Goal: Information Seeking & Learning: Learn about a topic

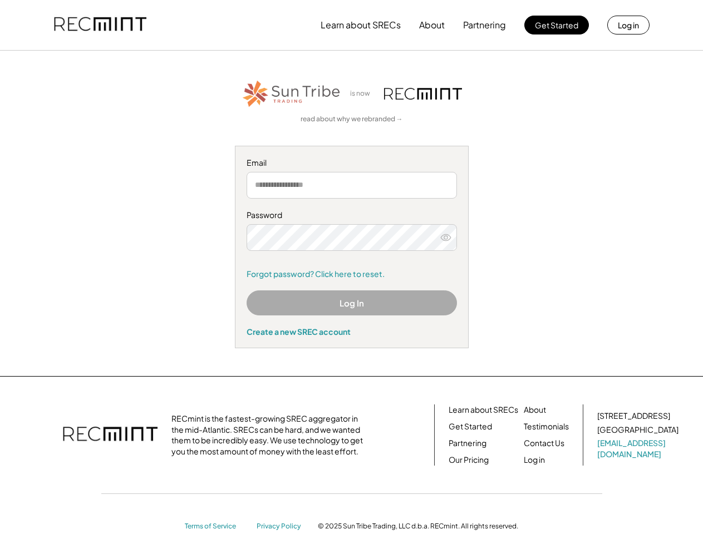
click at [351, 267] on div "Password Forgot password? Click here to reset." at bounding box center [352, 245] width 210 height 70
click at [351, 25] on button "Learn about SRECs" at bounding box center [361, 25] width 80 height 22
click at [352, 25] on button "Learn about SRECs" at bounding box center [361, 25] width 80 height 22
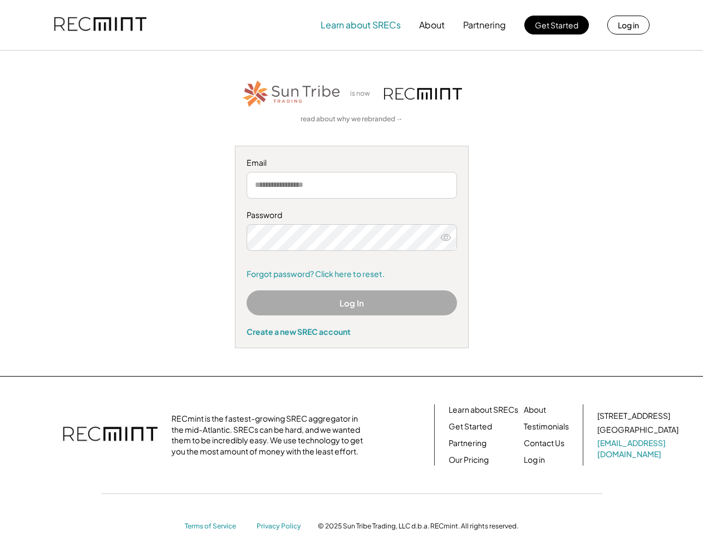
click at [100, 25] on img at bounding box center [100, 25] width 92 height 38
click at [485, 25] on button "Partnering" at bounding box center [484, 25] width 43 height 22
click at [361, 25] on button "Learn about SRECs" at bounding box center [361, 25] width 80 height 22
click at [432, 25] on button "About" at bounding box center [432, 25] width 26 height 22
